Goal: Information Seeking & Learning: Learn about a topic

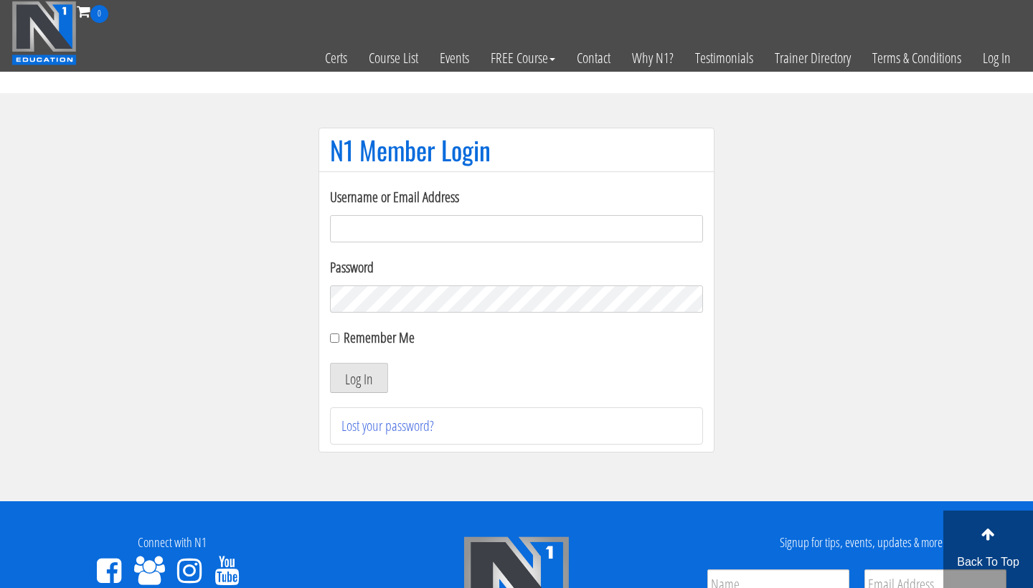
type input "m.lopez0288@gmail.com"
click at [359, 378] on button "Log In" at bounding box center [359, 378] width 58 height 30
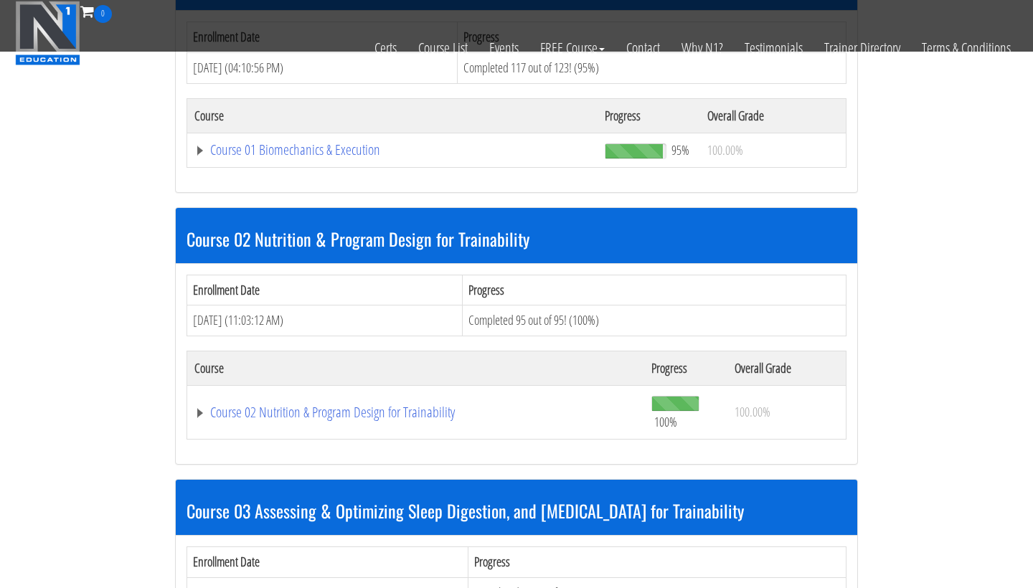
scroll to position [797, 0]
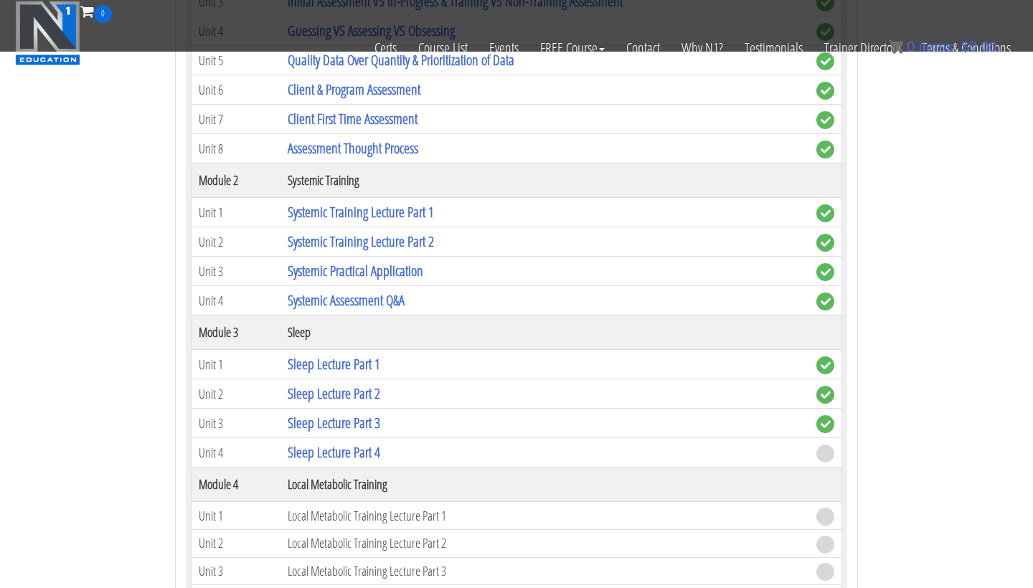
scroll to position [1425, 0]
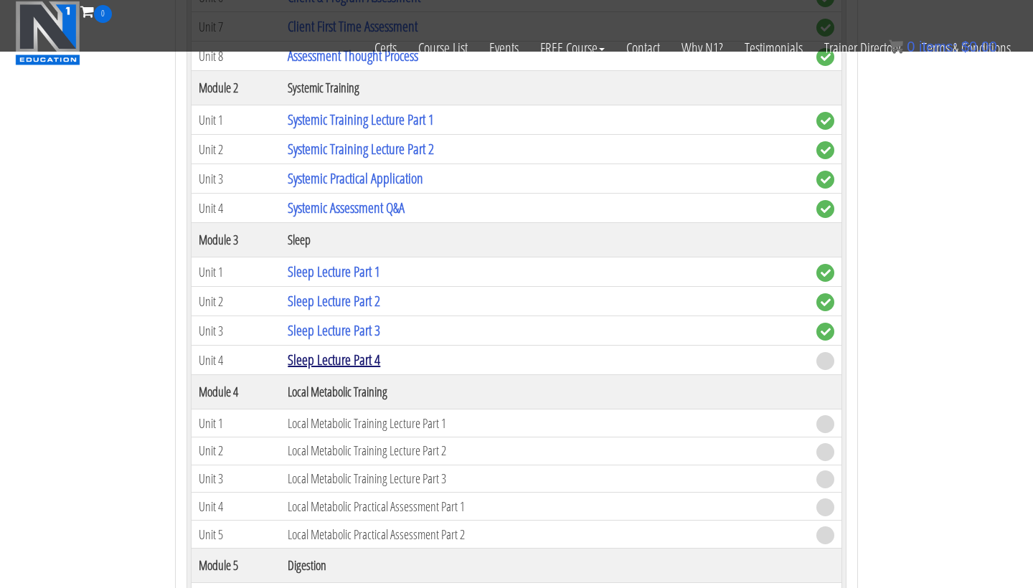
click at [380, 360] on link "Sleep Lecture Part 4" at bounding box center [334, 359] width 93 height 19
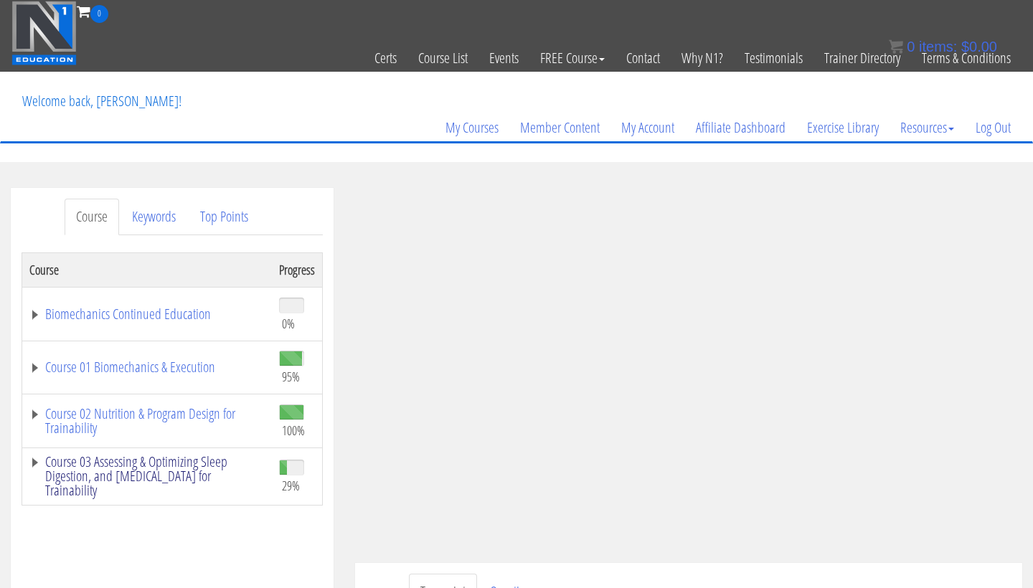
click at [143, 483] on link "Course 03 Assessing & Optimizing Sleep Digestion, and [MEDICAL_DATA] for Traina…" at bounding box center [146, 476] width 235 height 43
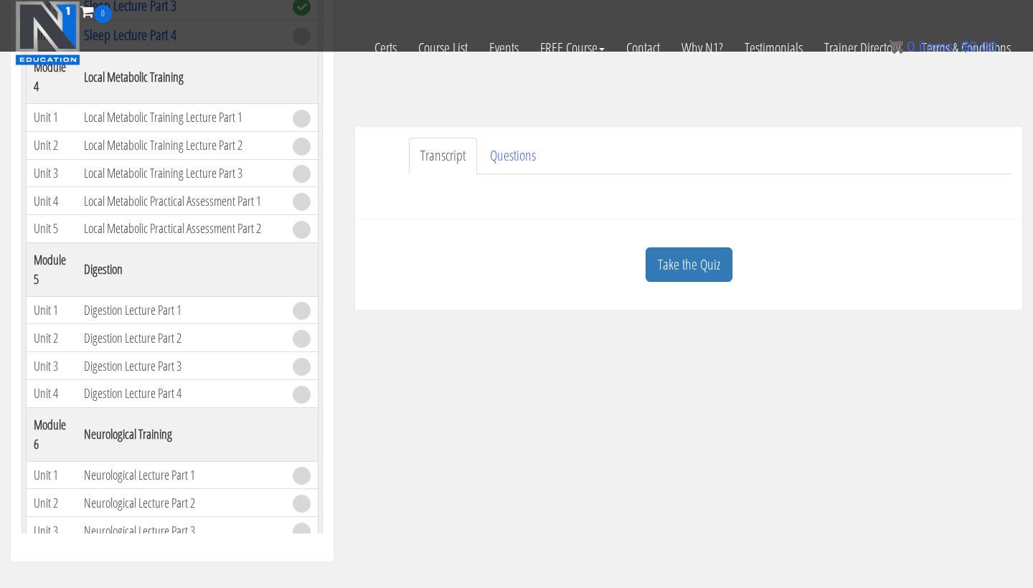
scroll to position [879, 0]
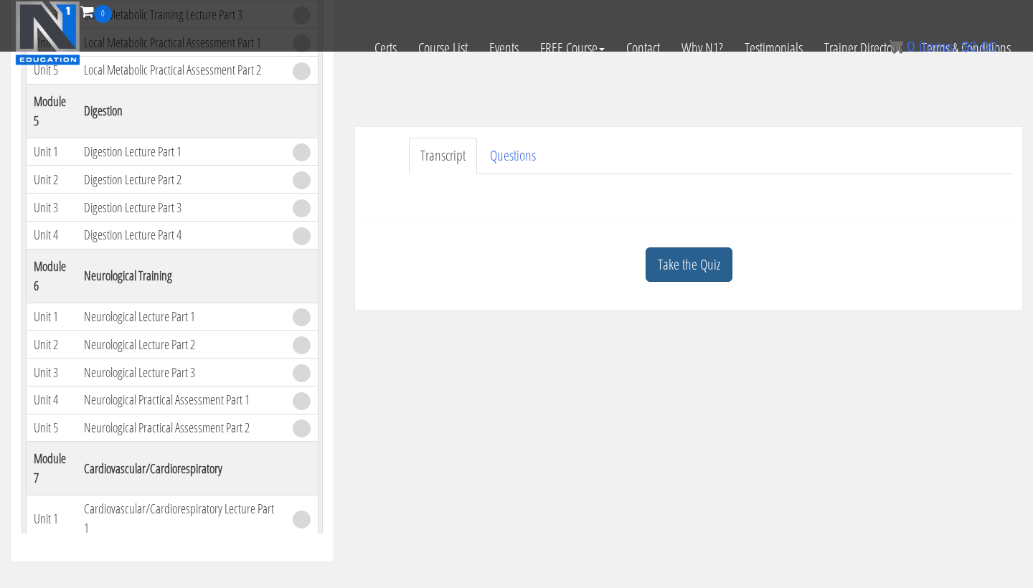
click at [708, 262] on link "Take the Quiz" at bounding box center [689, 264] width 87 height 35
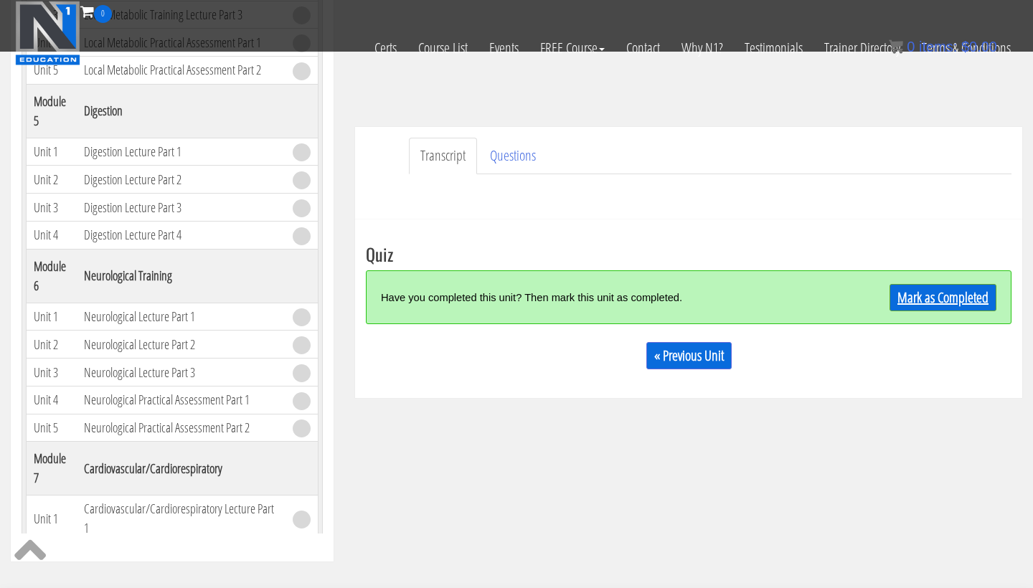
click at [931, 298] on link "Mark as Completed" at bounding box center [942, 297] width 107 height 27
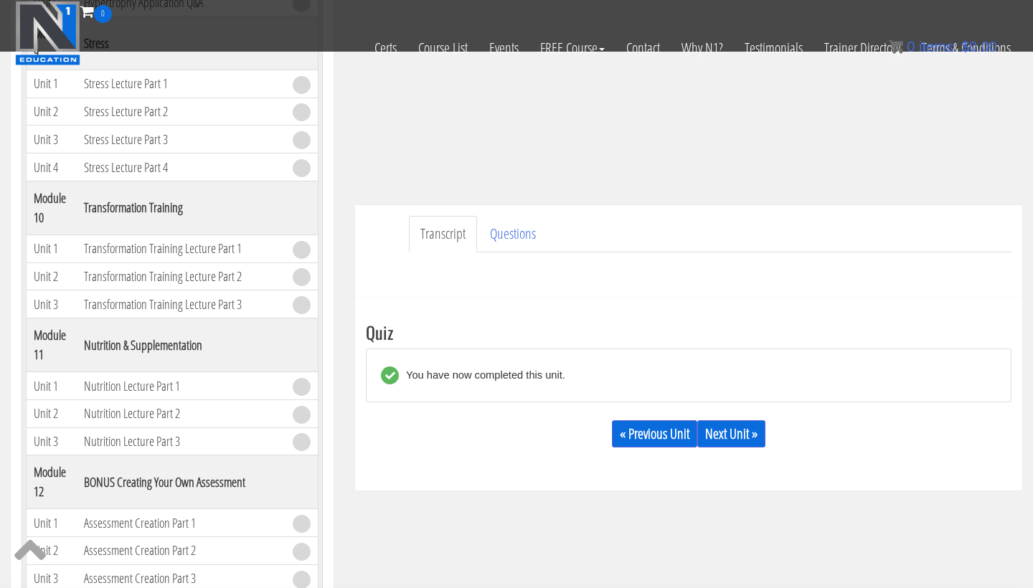
scroll to position [291, 0]
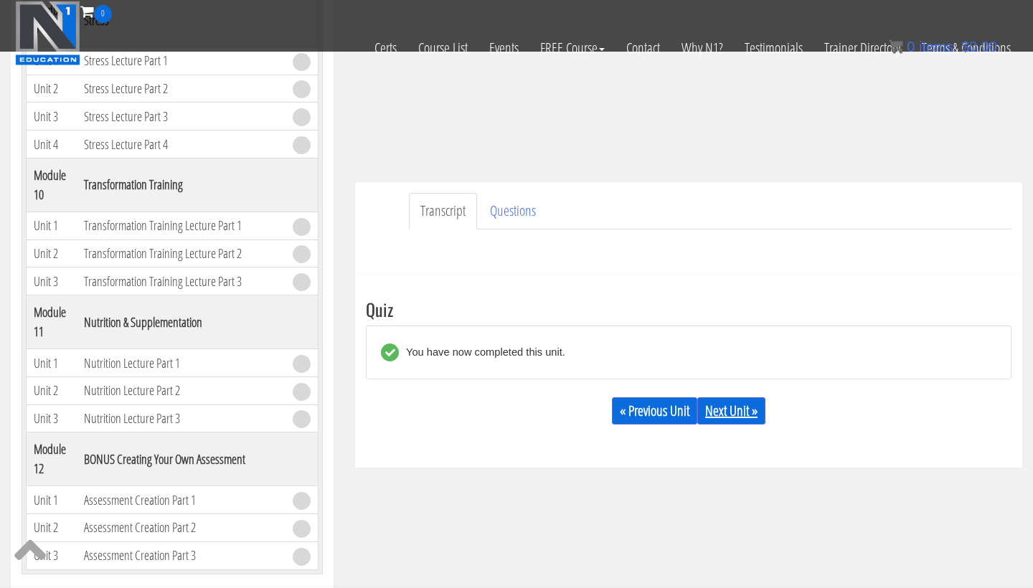
click at [751, 403] on link "Next Unit »" at bounding box center [731, 410] width 68 height 27
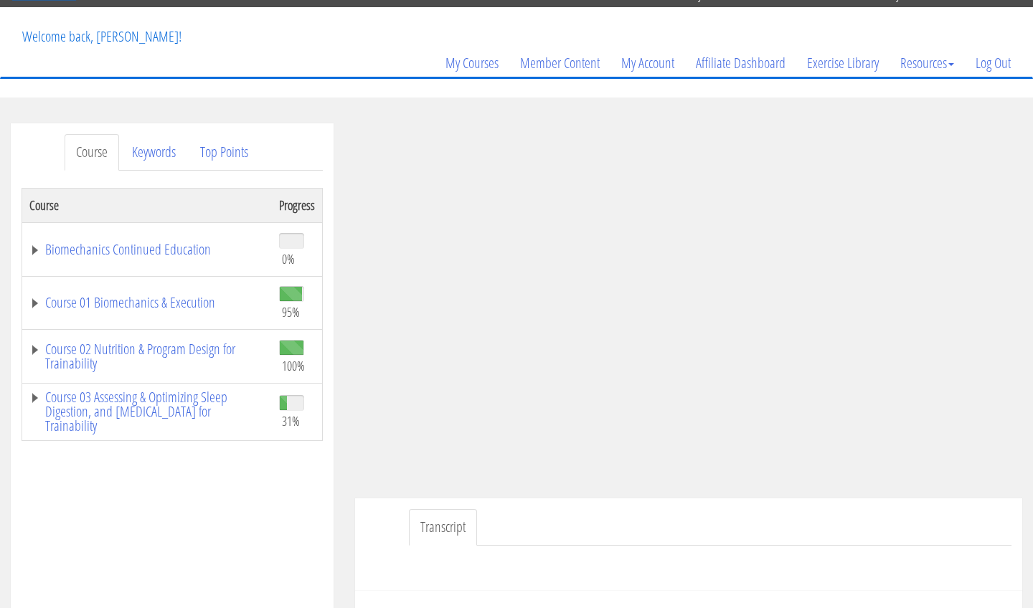
scroll to position [65, 0]
click at [74, 413] on link "Course 03 Assessing & Optimizing Sleep Digestion, and [MEDICAL_DATA] for Traina…" at bounding box center [146, 411] width 235 height 43
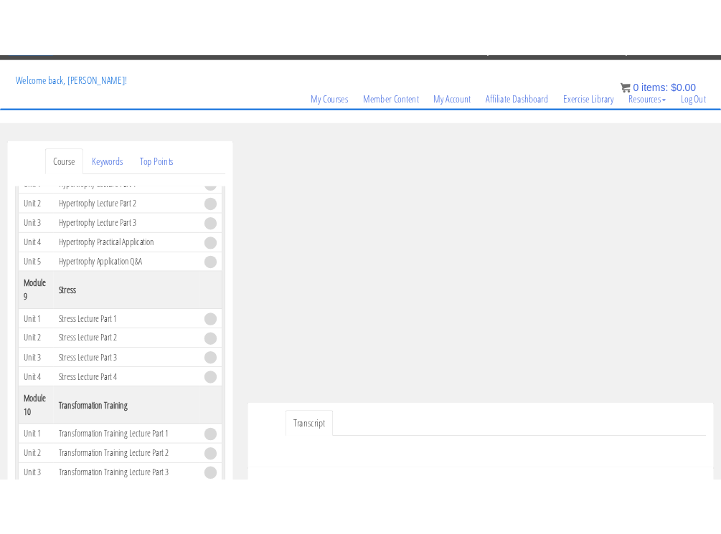
scroll to position [1770, 0]
